Goal: Task Accomplishment & Management: Manage account settings

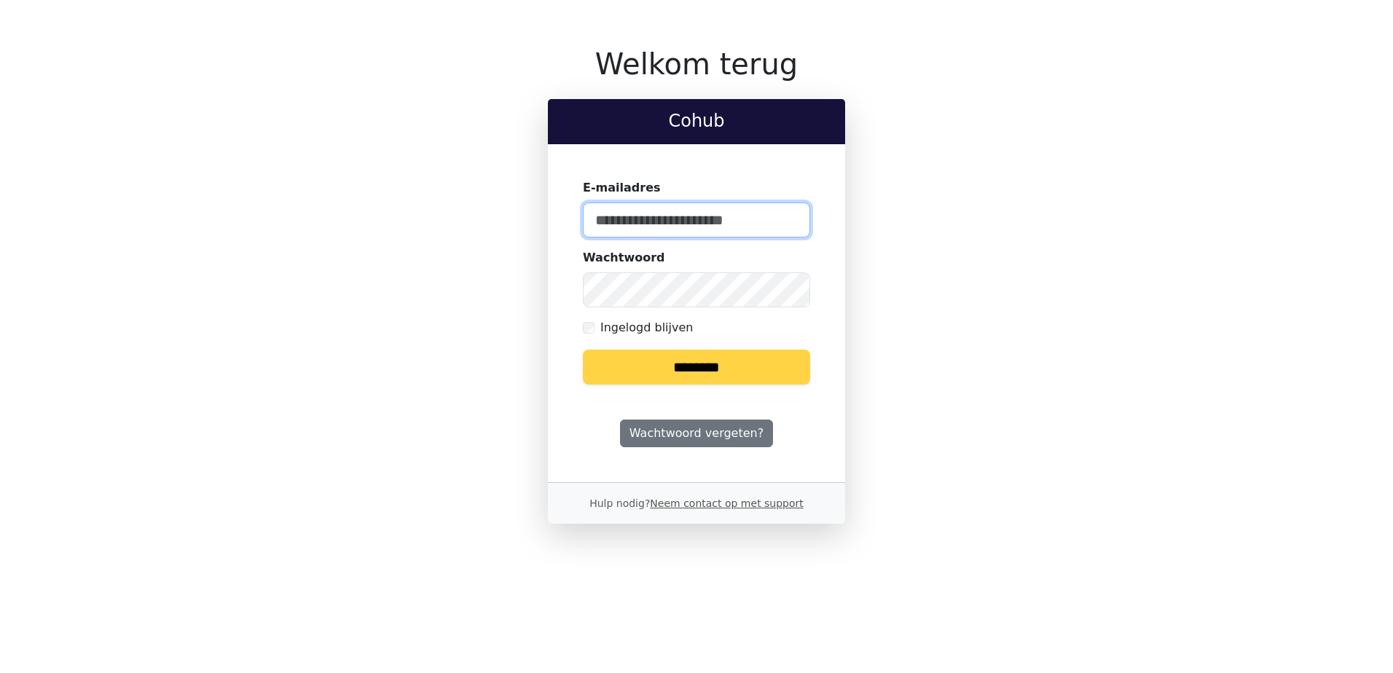
type input "**********"
click at [694, 362] on input "********" at bounding box center [696, 367] width 227 height 35
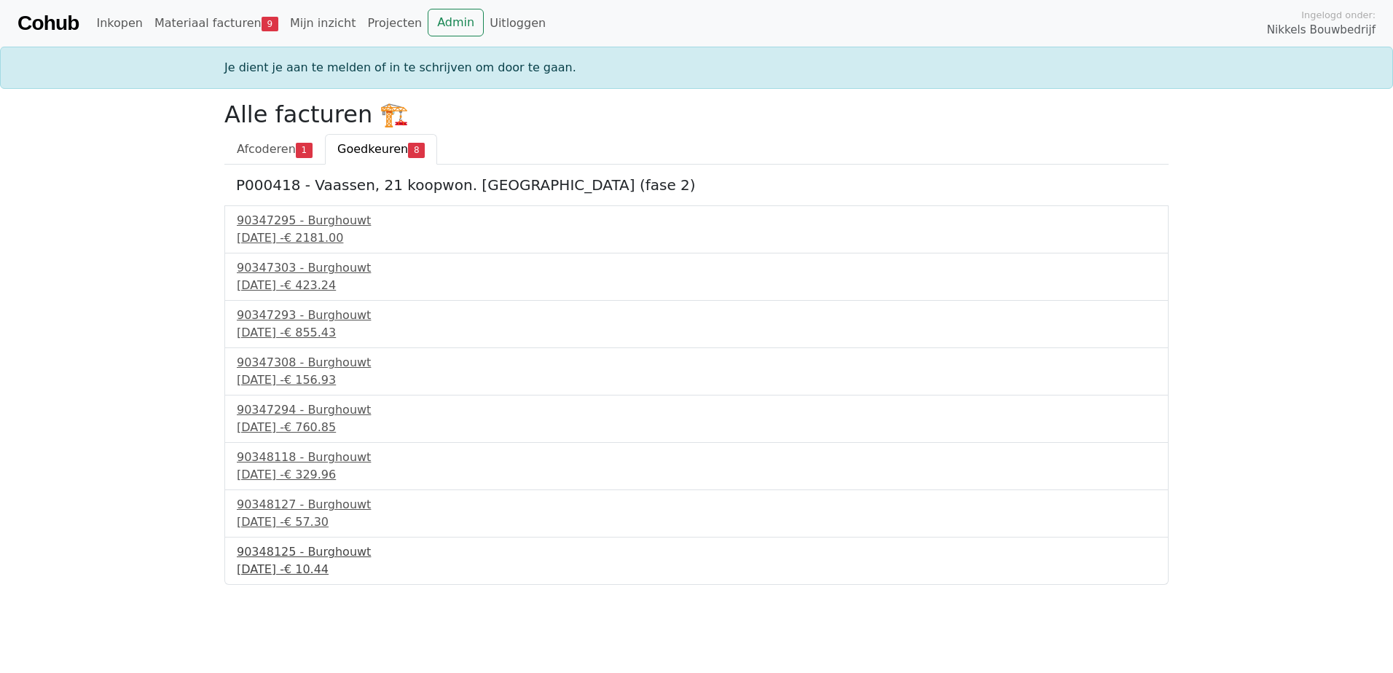
click at [316, 572] on div "3 oktober 2025 - € 10.44" at bounding box center [697, 569] width 920 height 17
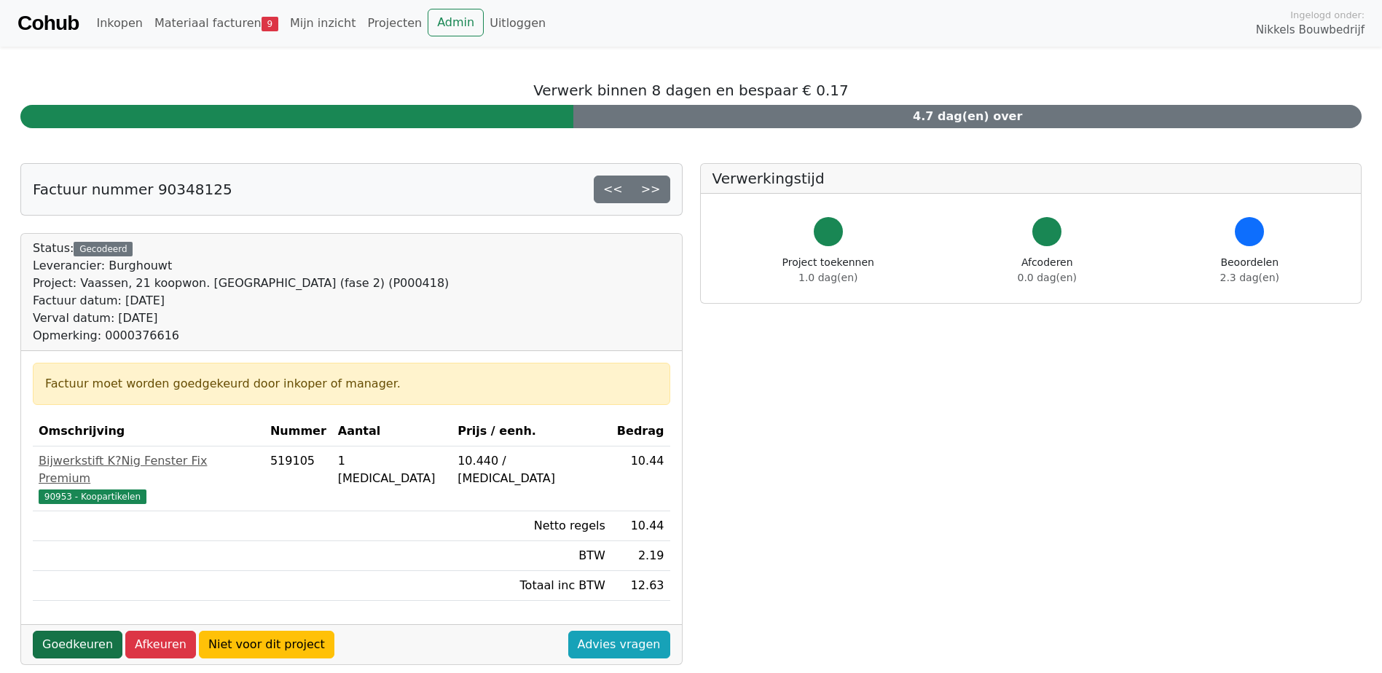
click at [71, 631] on link "Goedkeuren" at bounding box center [78, 645] width 90 height 28
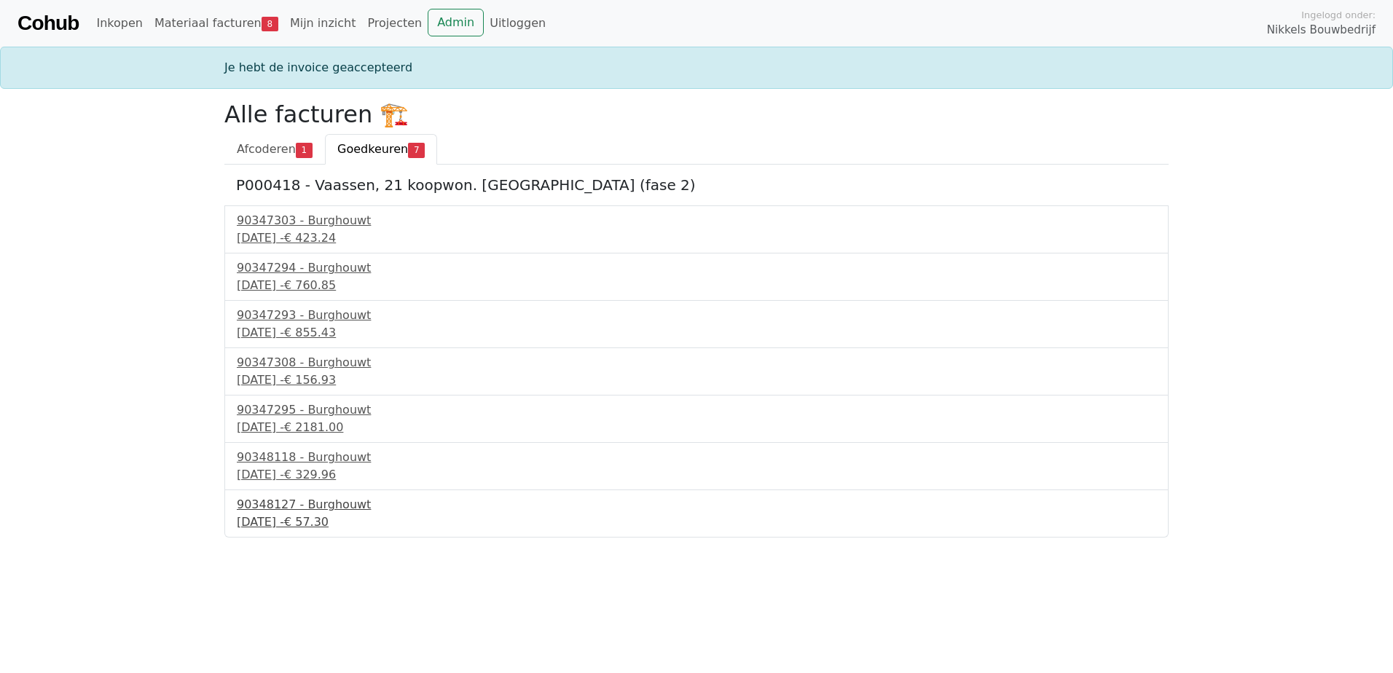
click at [292, 519] on div "3 oktober 2025 - € 57.30" at bounding box center [697, 522] width 920 height 17
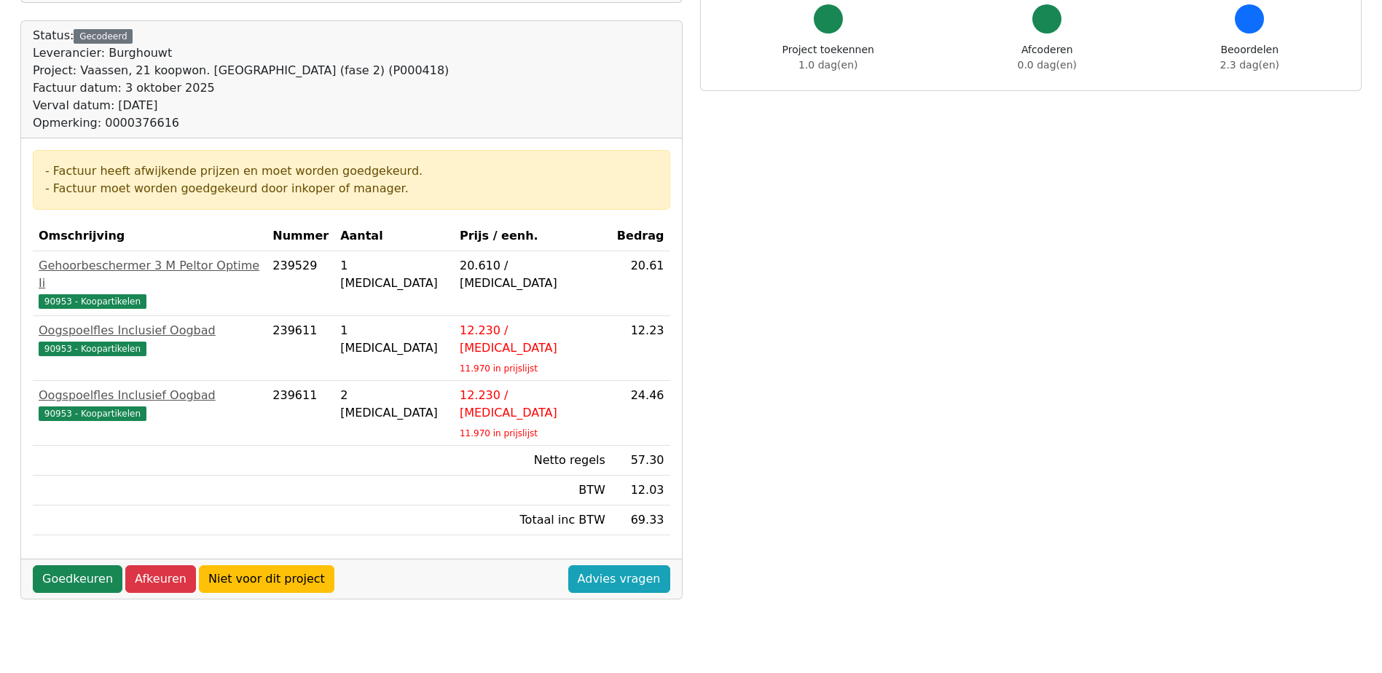
scroll to position [219, 0]
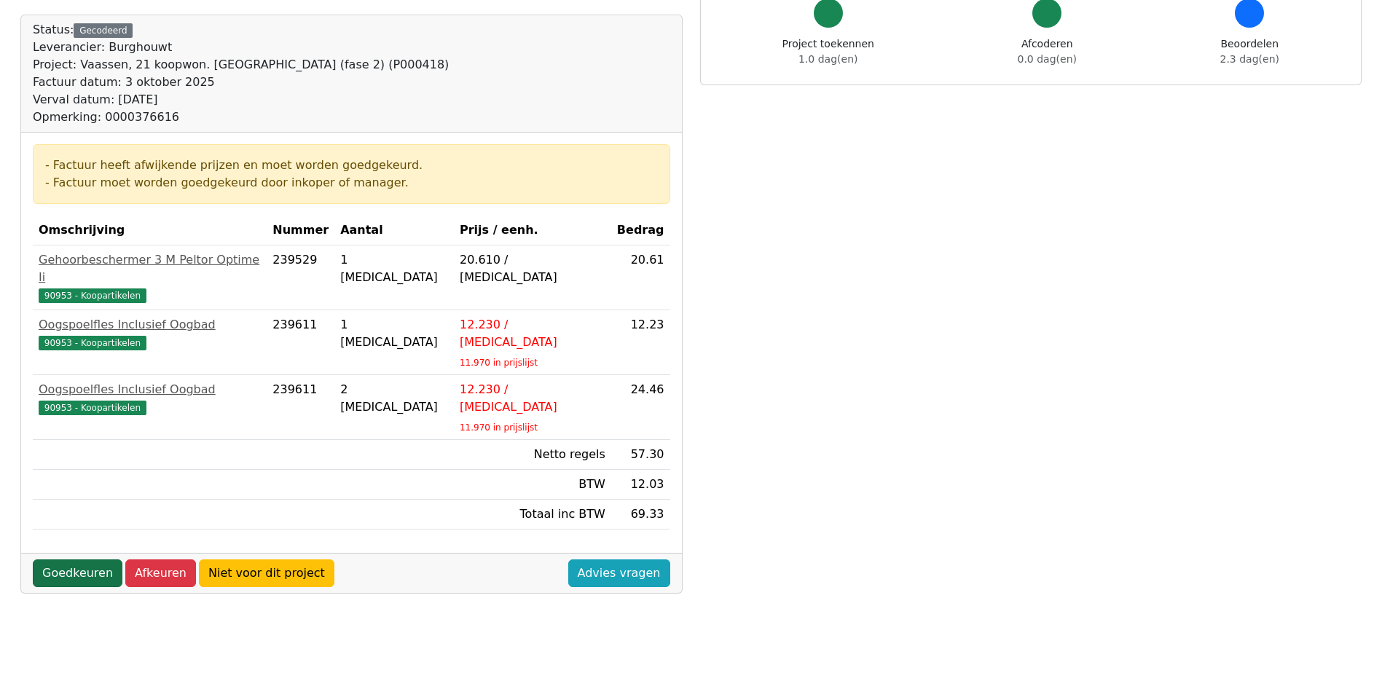
click at [74, 560] on link "Goedkeuren" at bounding box center [78, 574] width 90 height 28
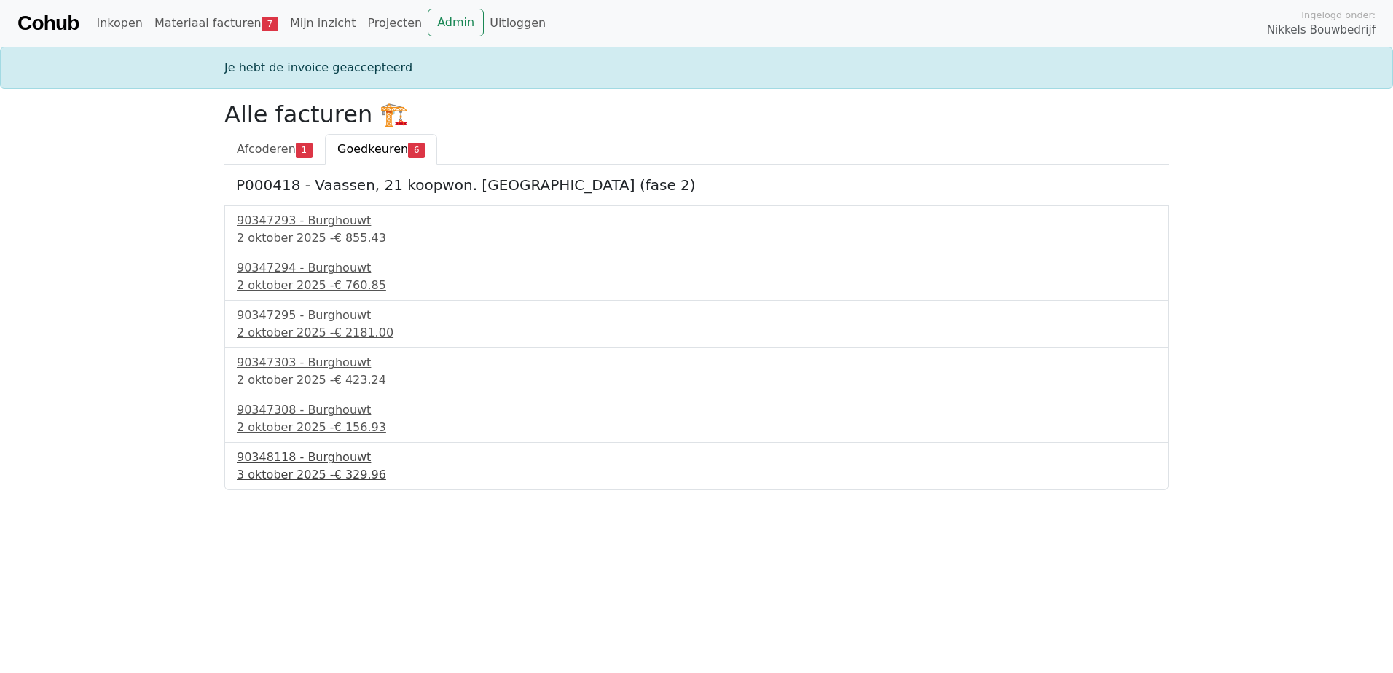
click at [305, 469] on div "3 oktober 2025 - € 329.96" at bounding box center [697, 474] width 920 height 17
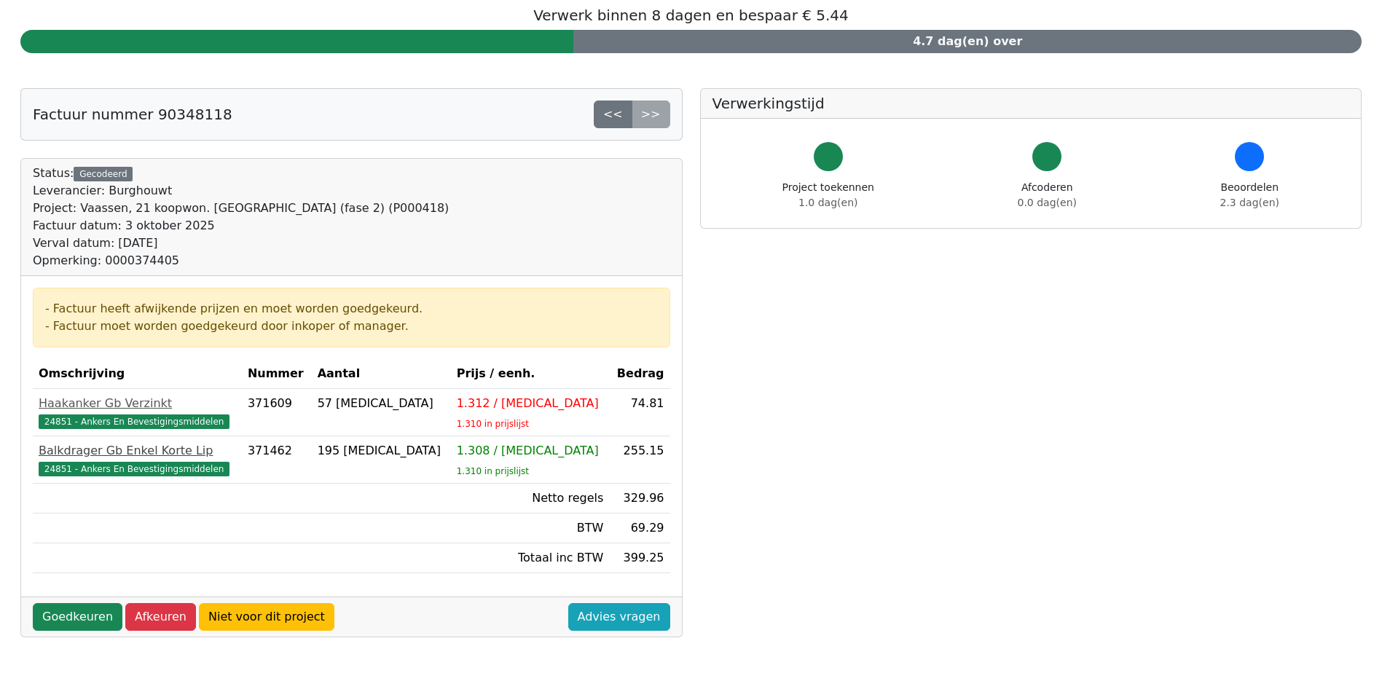
scroll to position [146, 0]
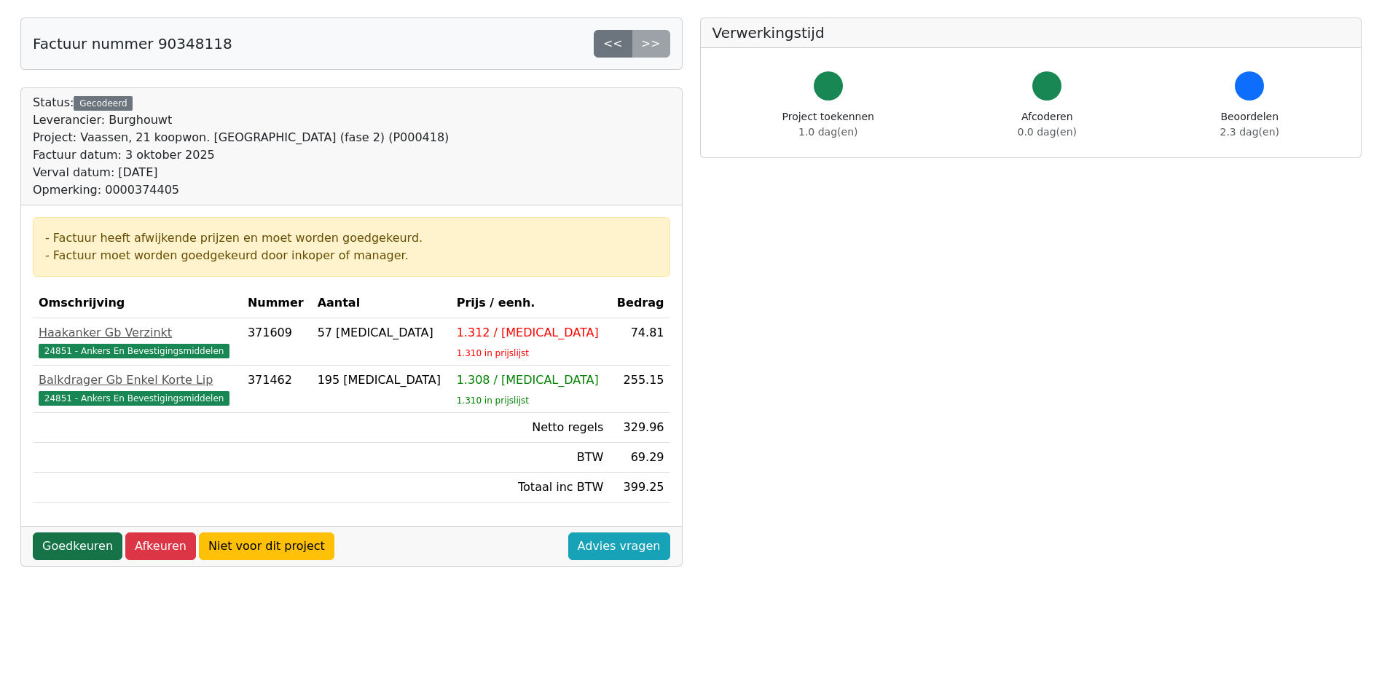
click at [72, 540] on link "Goedkeuren" at bounding box center [78, 547] width 90 height 28
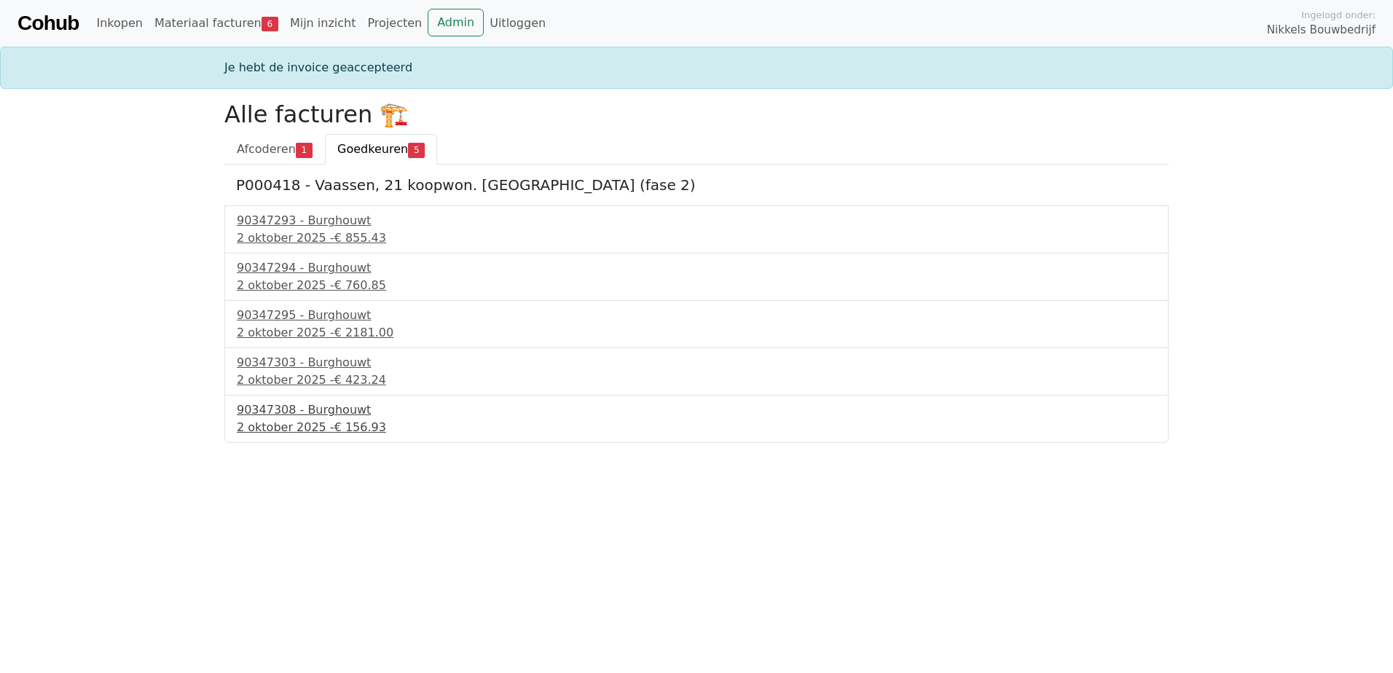
click at [300, 404] on div "90347308 - Burghouwt" at bounding box center [697, 410] width 920 height 17
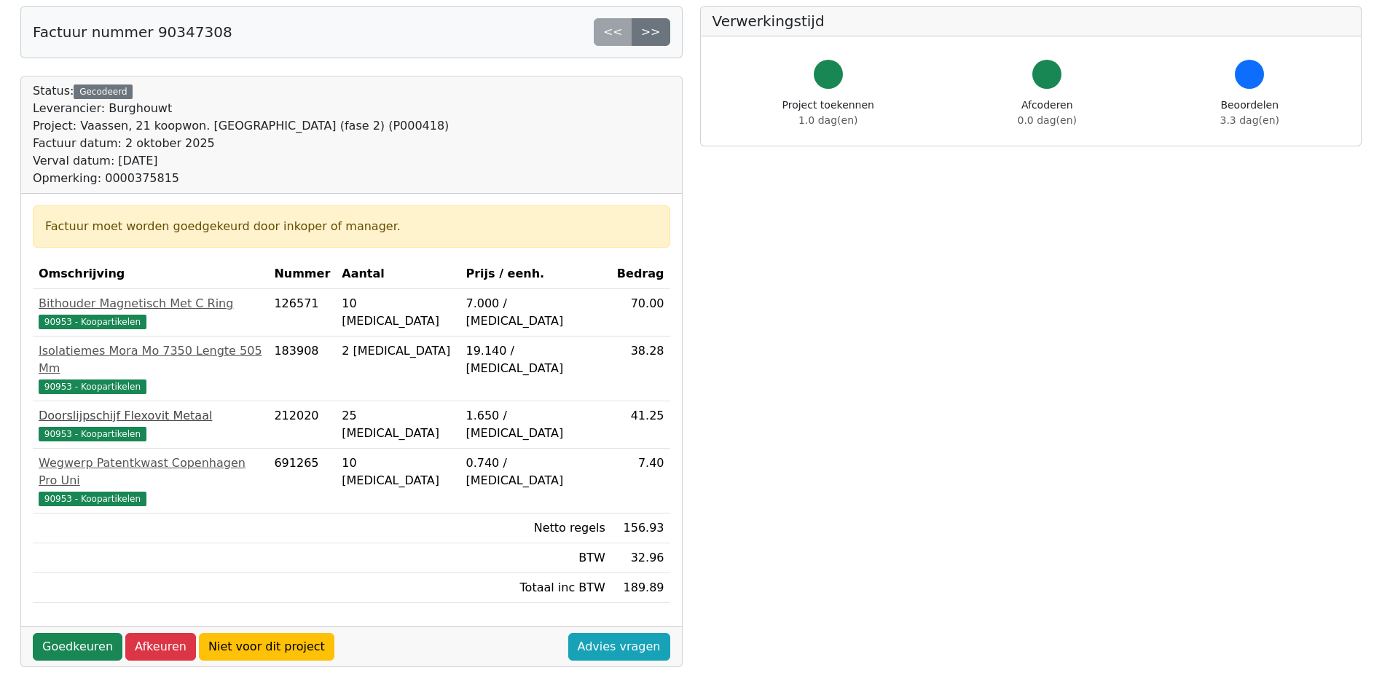
scroll to position [291, 0]
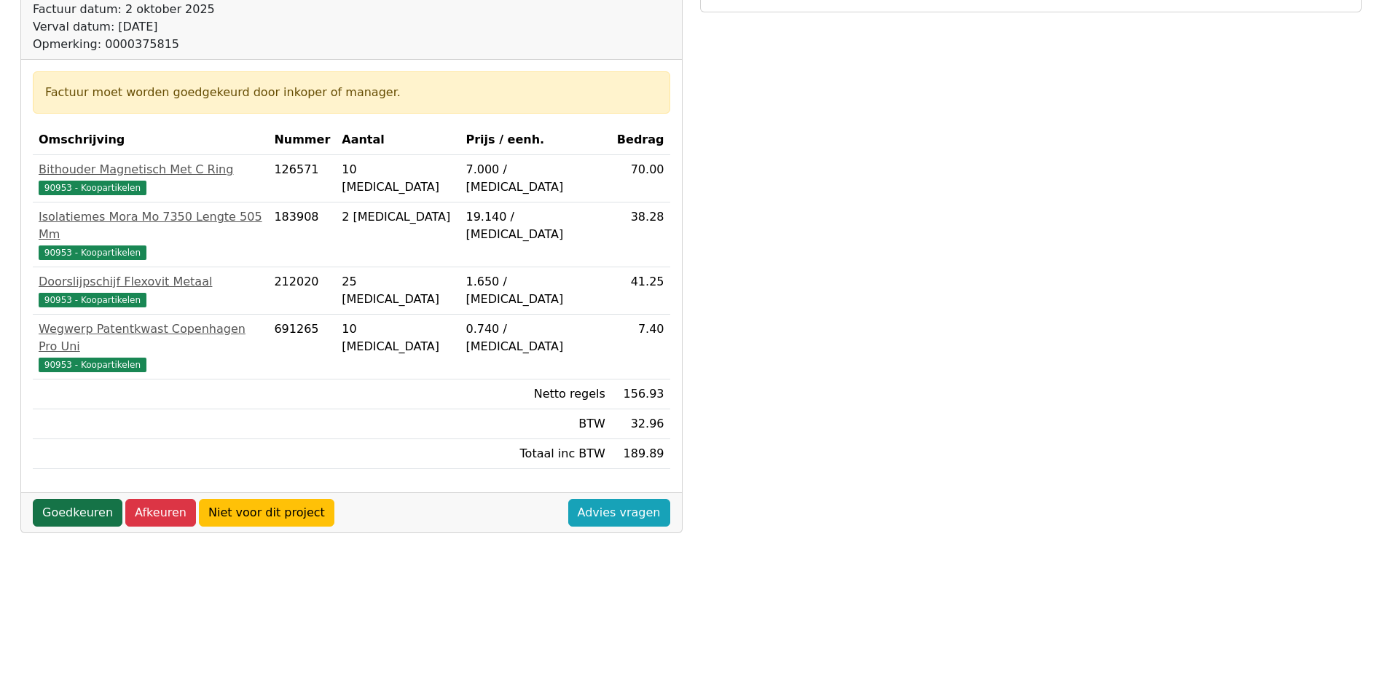
click at [99, 499] on link "Goedkeuren" at bounding box center [78, 513] width 90 height 28
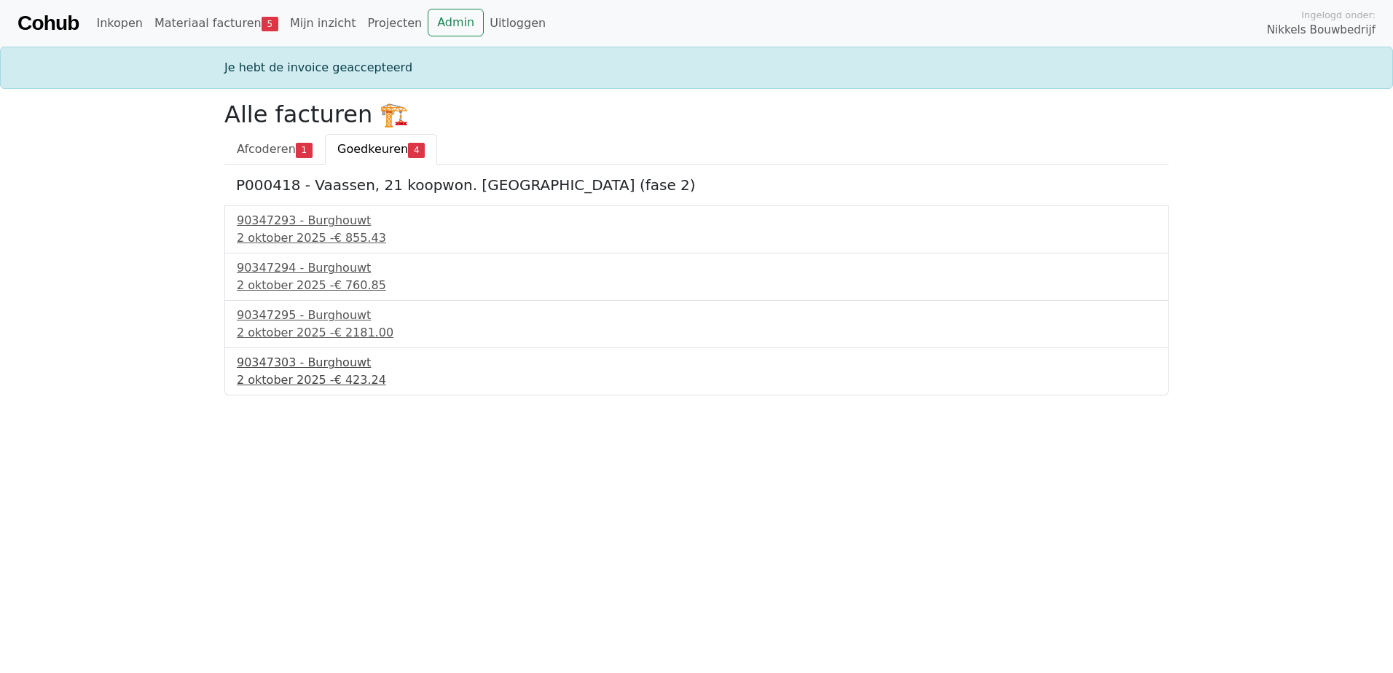
click at [314, 366] on div "90347303 - Burghouwt" at bounding box center [697, 362] width 920 height 17
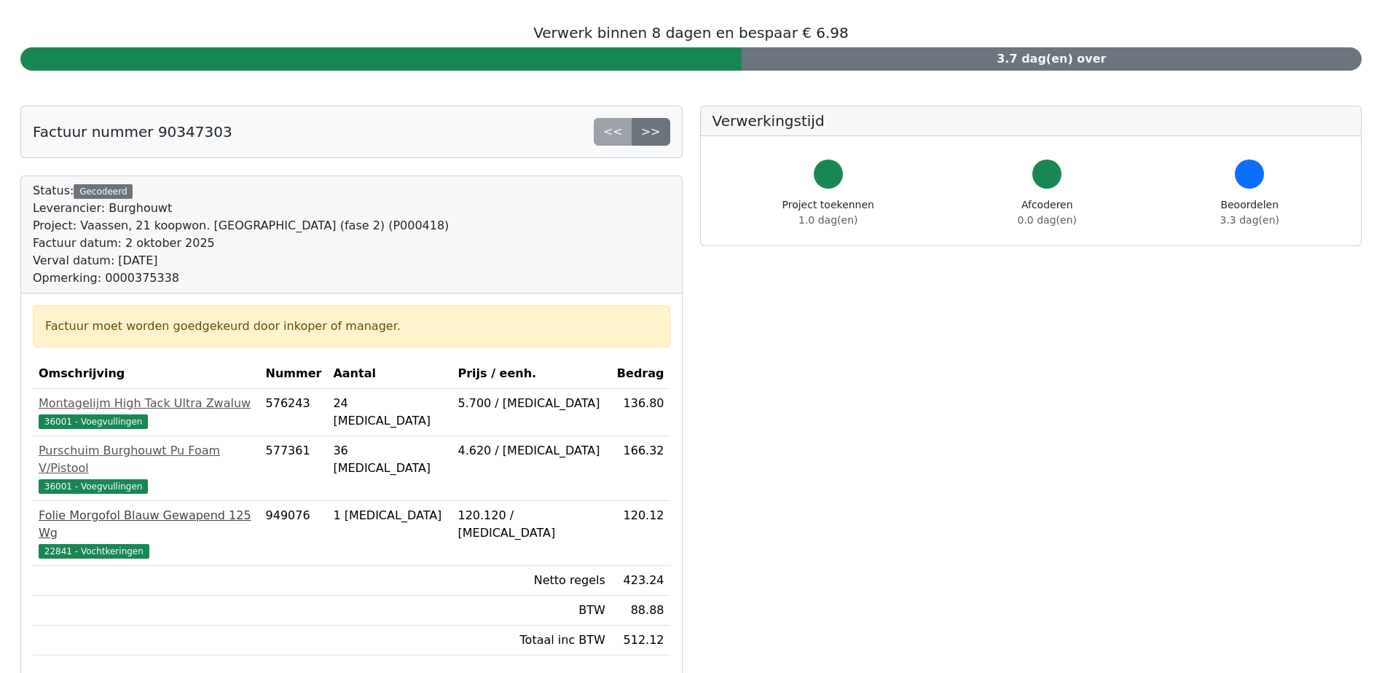
scroll to position [73, 0]
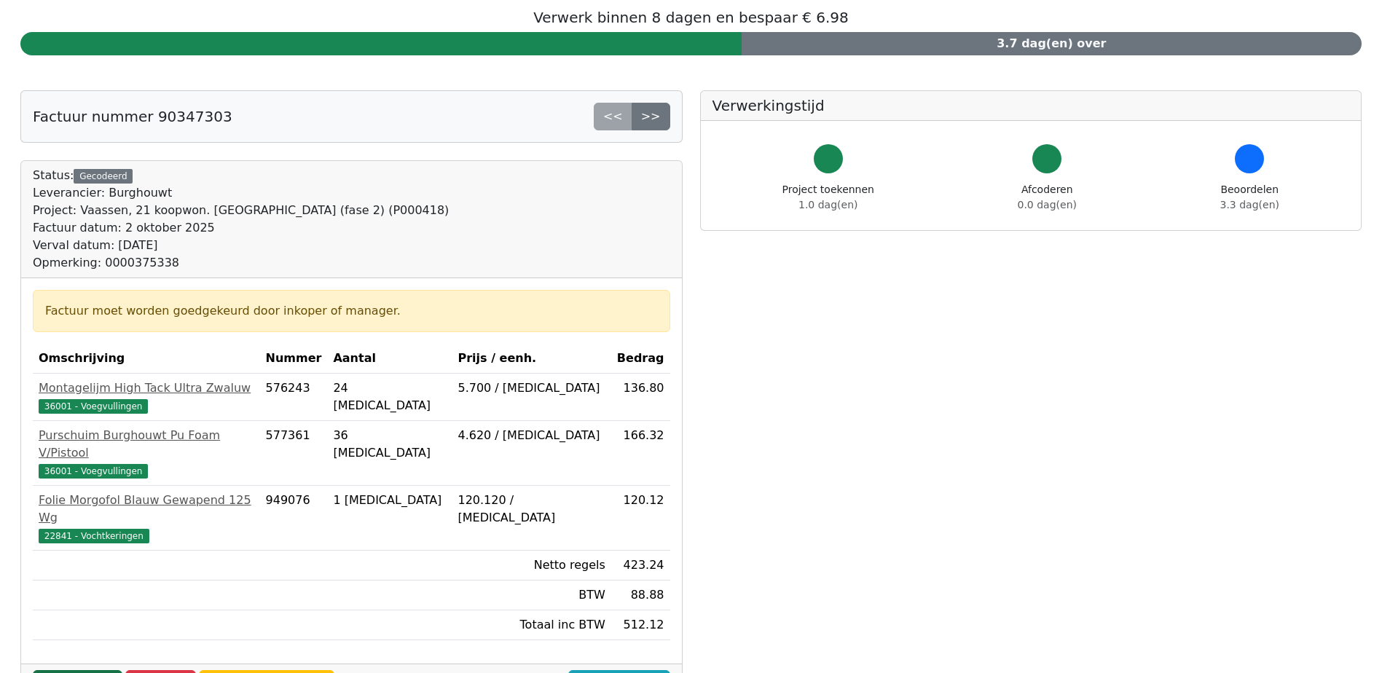
click at [81, 670] on link "Goedkeuren" at bounding box center [78, 684] width 90 height 28
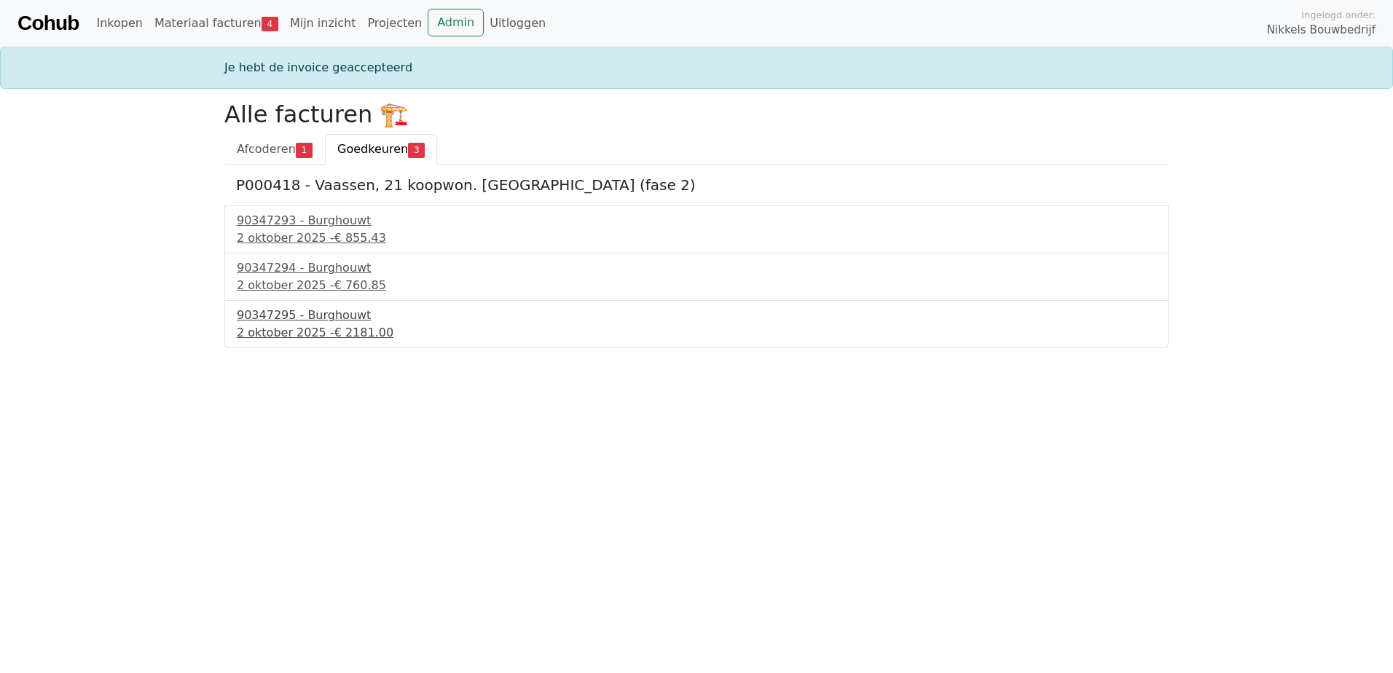
click at [287, 311] on div "90347295 - Burghouwt" at bounding box center [697, 315] width 920 height 17
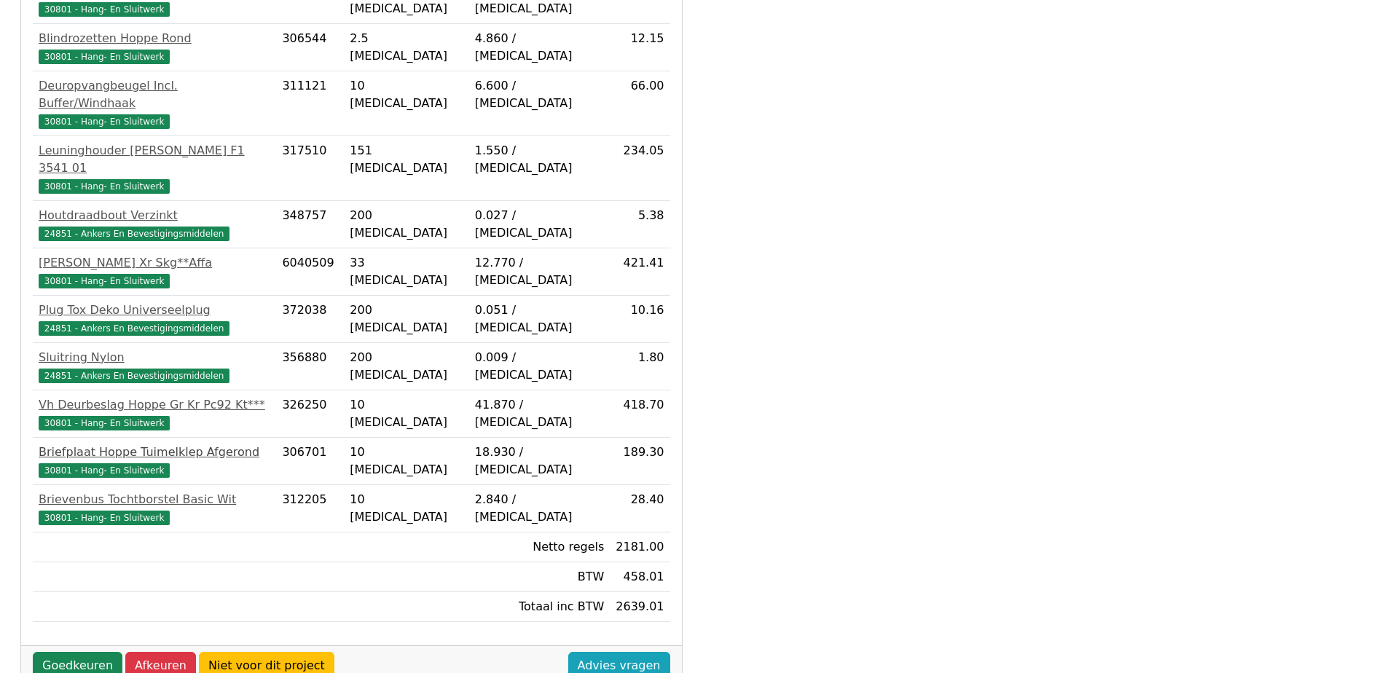
scroll to position [625, 0]
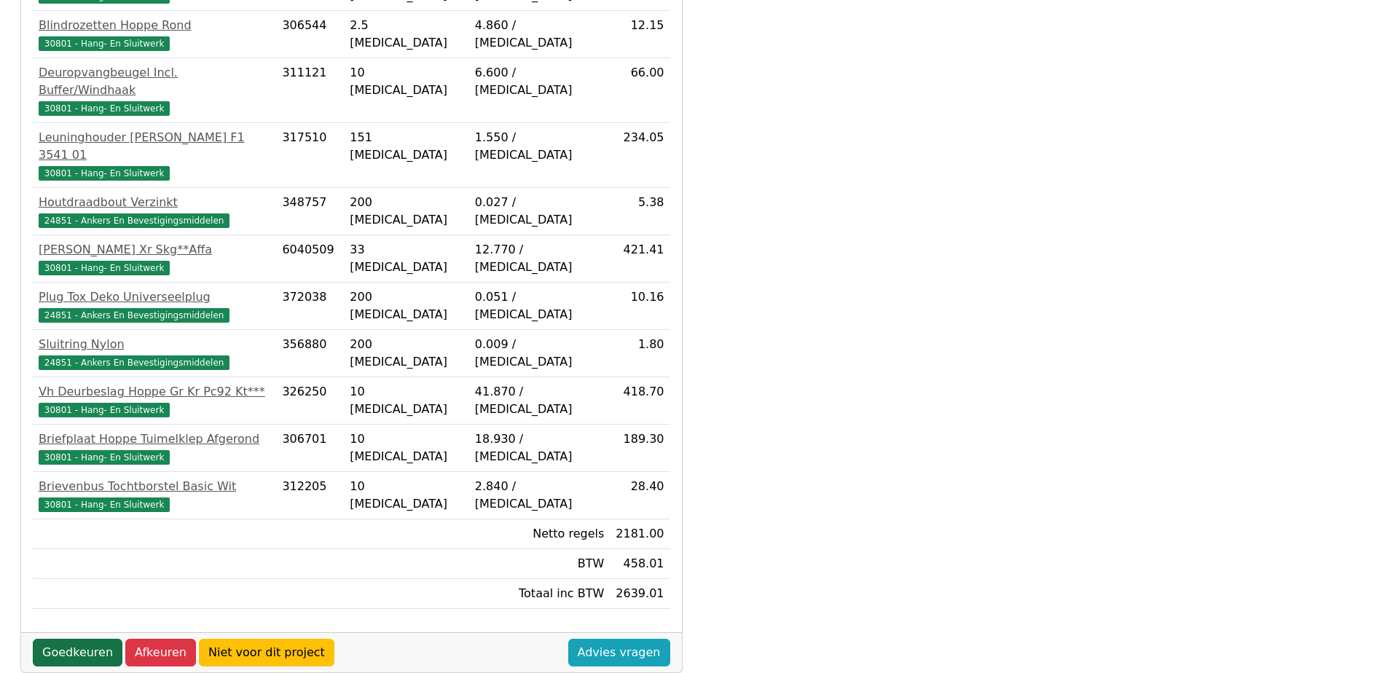
click at [83, 639] on link "Goedkeuren" at bounding box center [78, 653] width 90 height 28
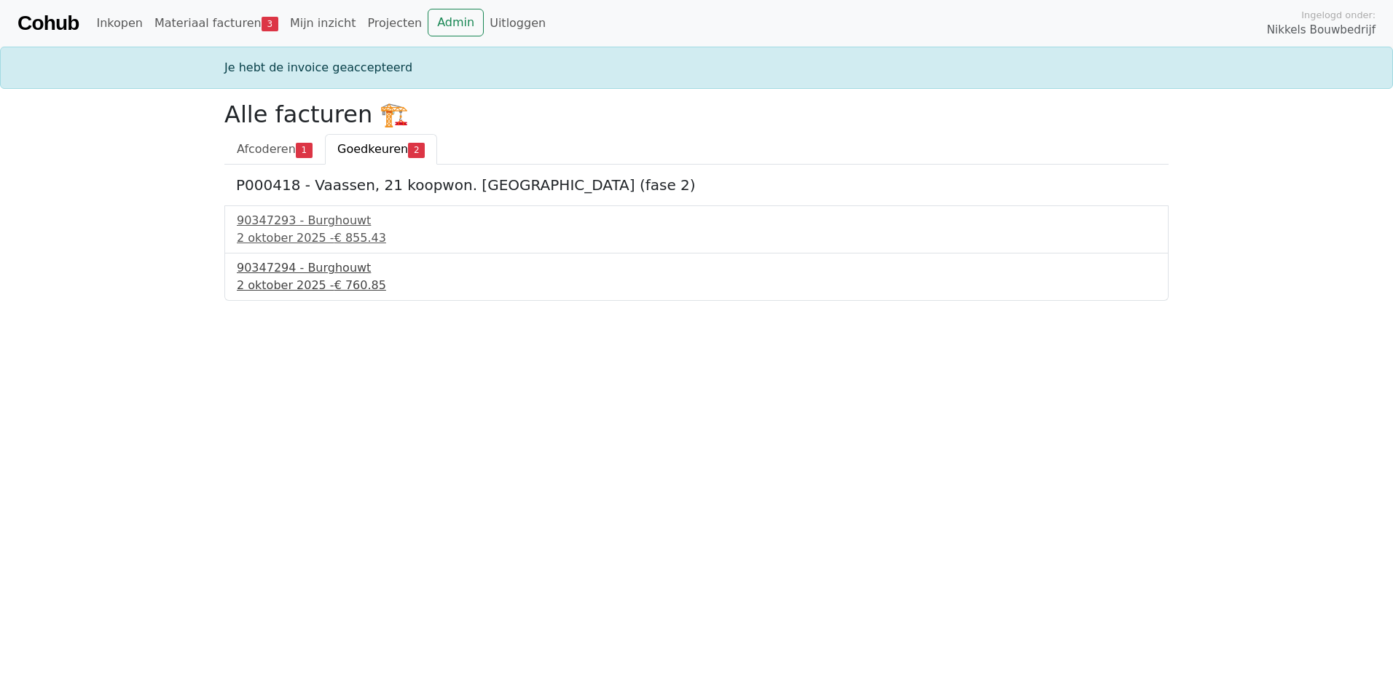
click at [316, 283] on div "2 oktober 2025 - € 760.85" at bounding box center [697, 285] width 920 height 17
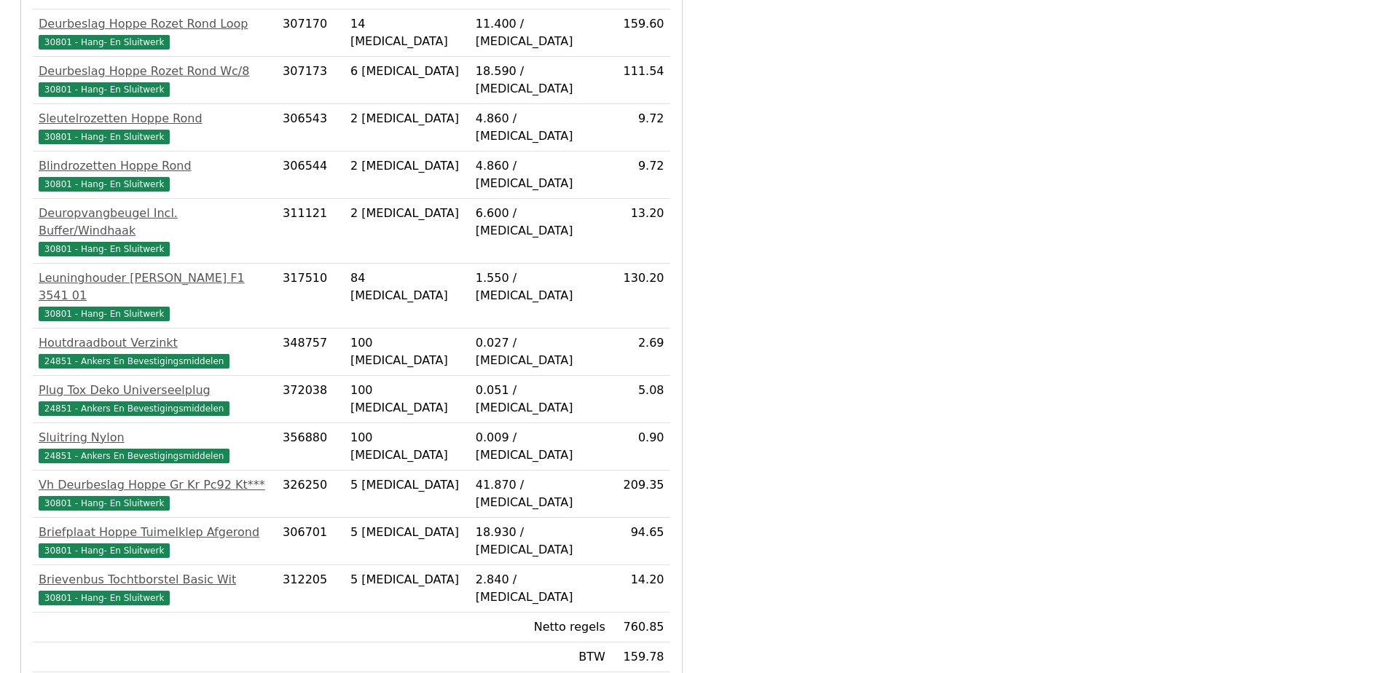
scroll to position [510, 0]
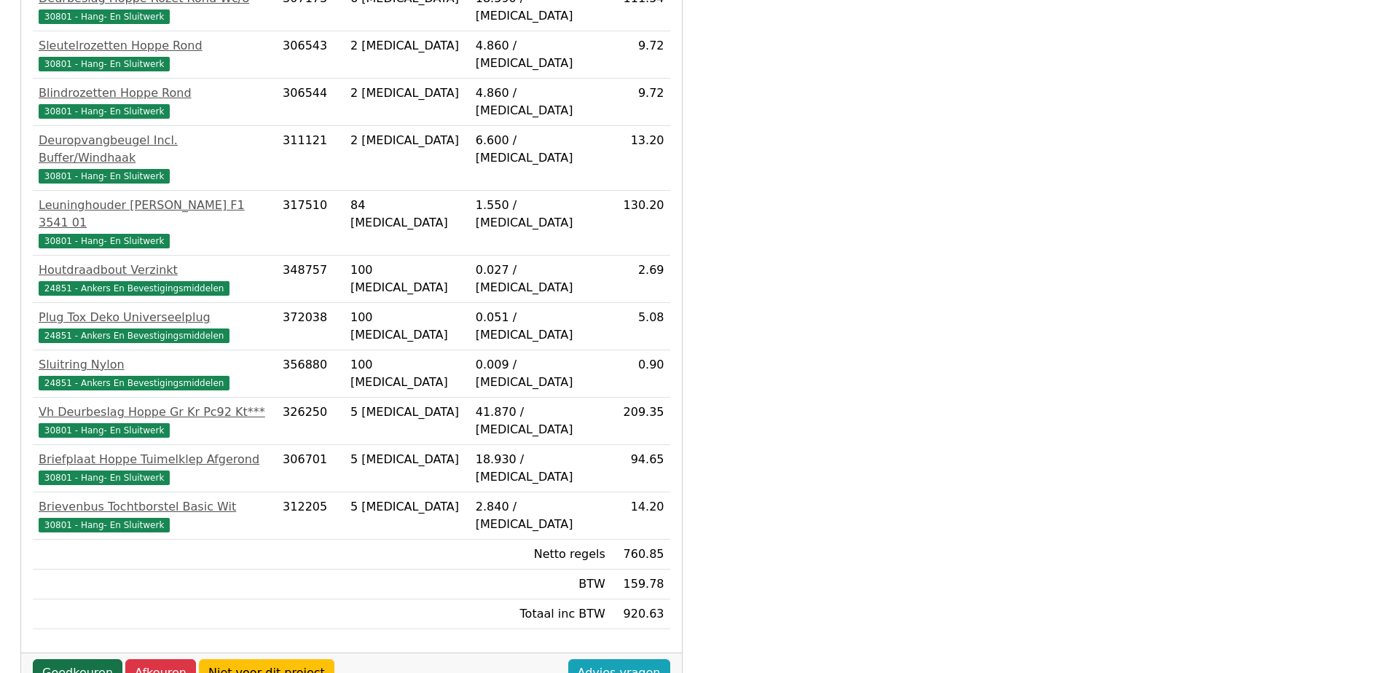
click at [86, 659] on link "Goedkeuren" at bounding box center [78, 673] width 90 height 28
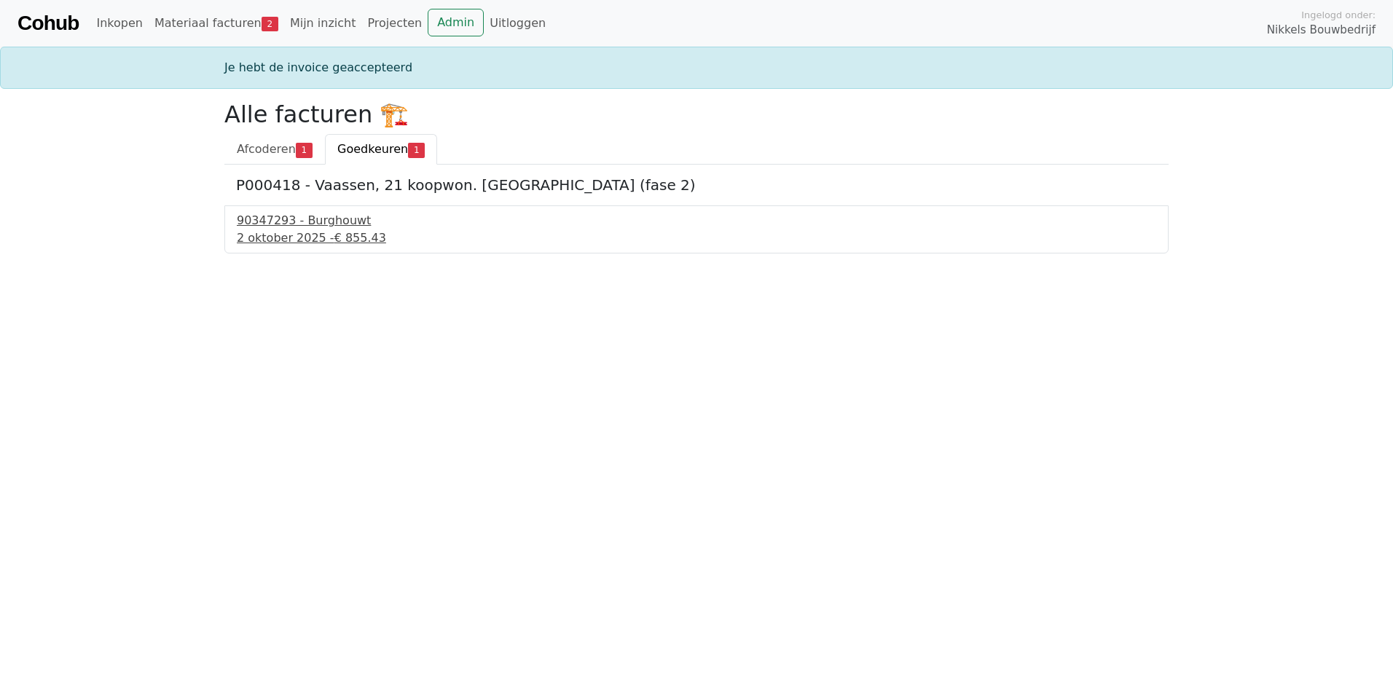
click at [321, 219] on div "90347293 - Burghouwt" at bounding box center [697, 220] width 920 height 17
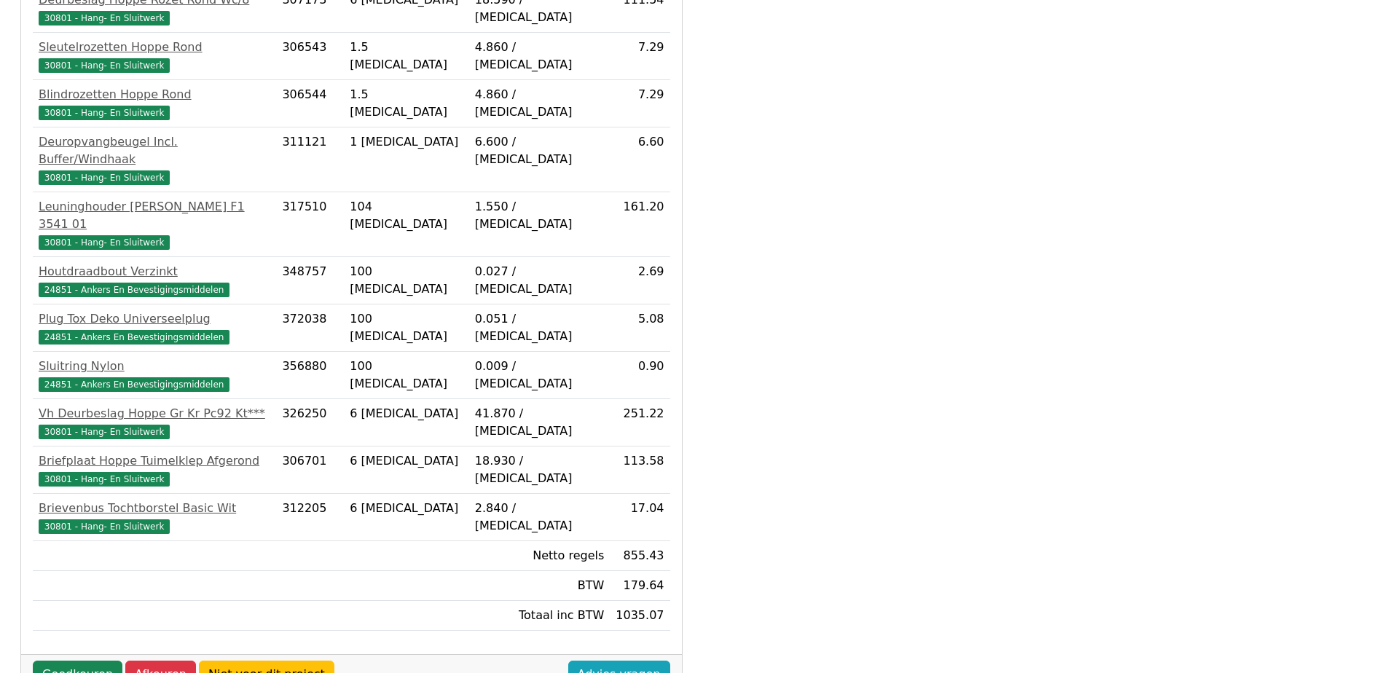
scroll to position [510, 0]
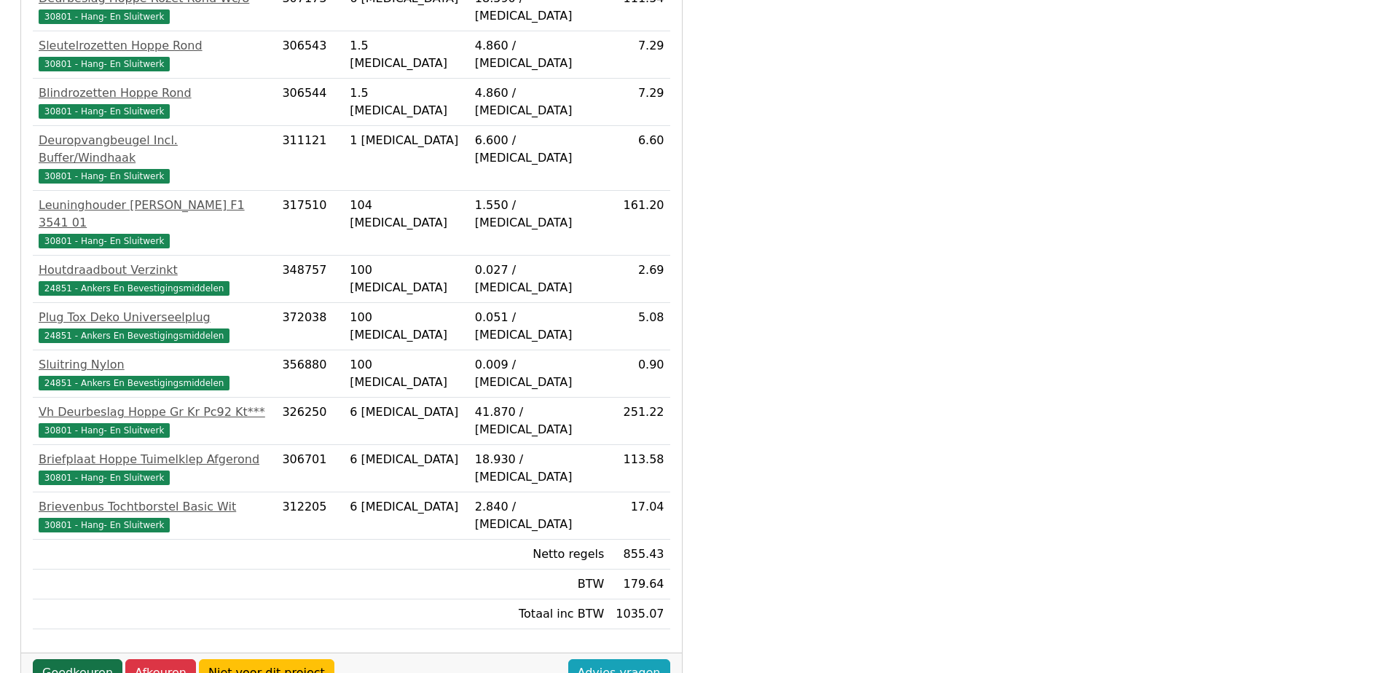
click at [76, 659] on link "Goedkeuren" at bounding box center [78, 673] width 90 height 28
